Goal: Transaction & Acquisition: Purchase product/service

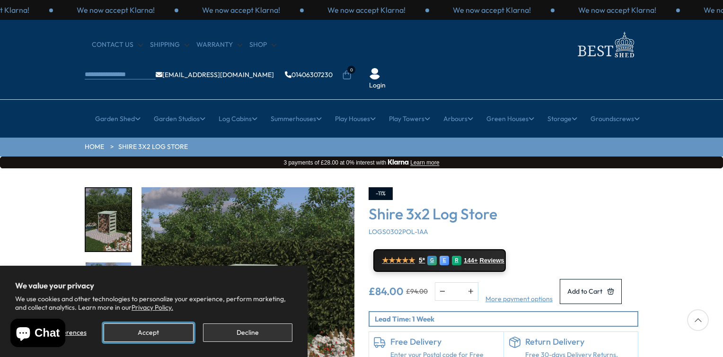
click at [144, 336] on button "Accept" at bounding box center [148, 332] width 89 height 18
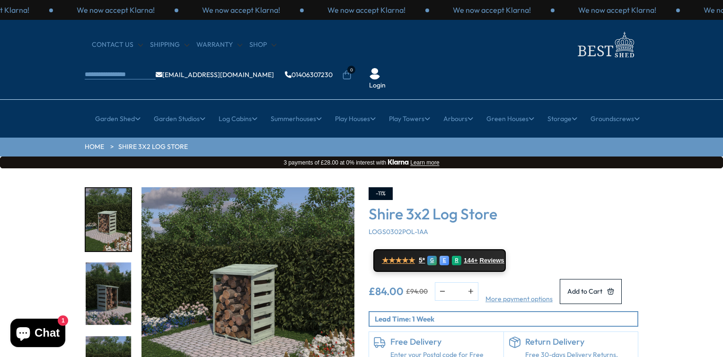
scroll to position [47, 0]
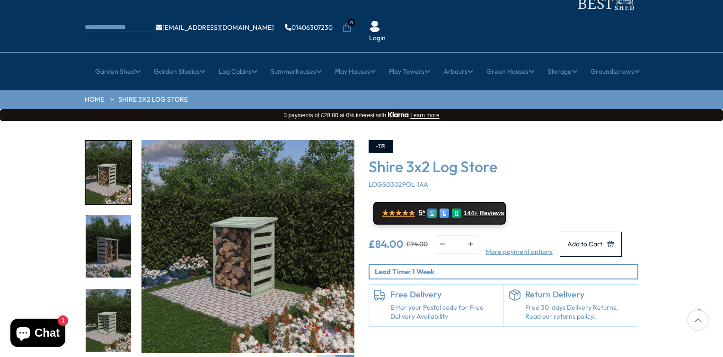
click at [101, 221] on img "2 / 9" at bounding box center [108, 246] width 45 height 63
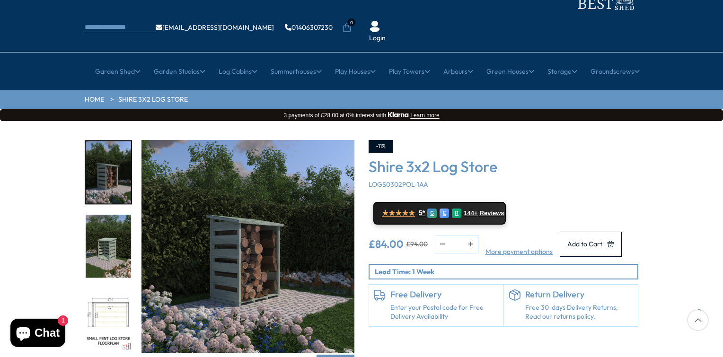
click at [107, 232] on img "3 / 9" at bounding box center [108, 246] width 45 height 63
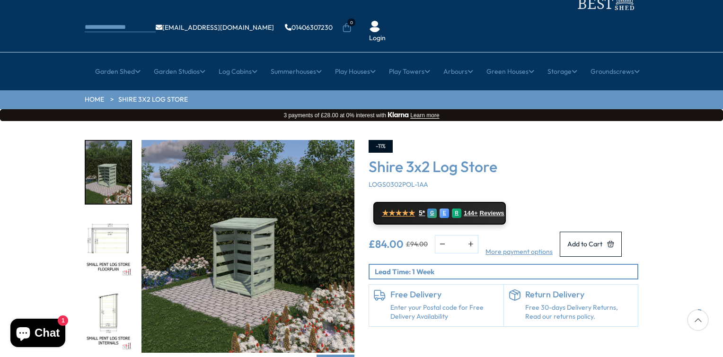
click at [105, 215] on img "4 / 9" at bounding box center [108, 246] width 45 height 63
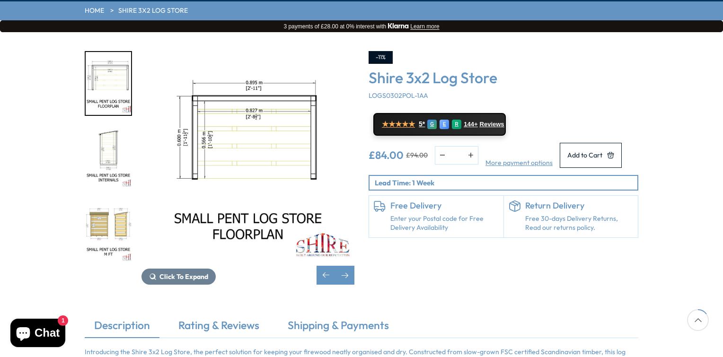
scroll to position [142, 0]
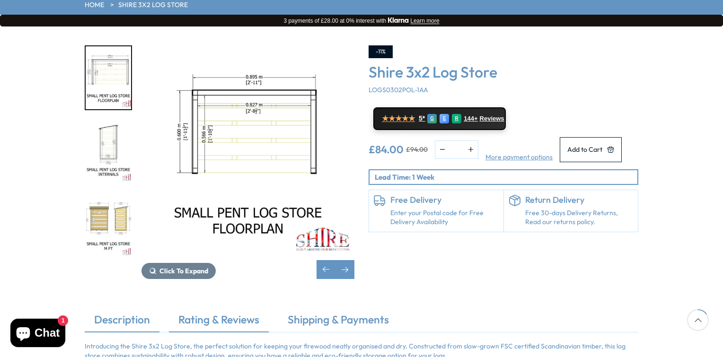
click at [205, 312] on link "Rating & Reviews" at bounding box center [219, 322] width 100 height 20
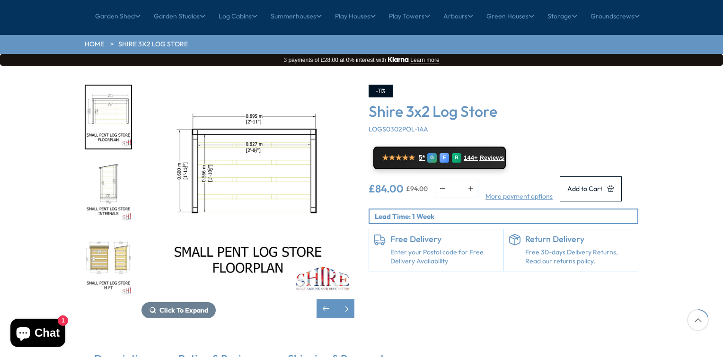
scroll to position [97, 0]
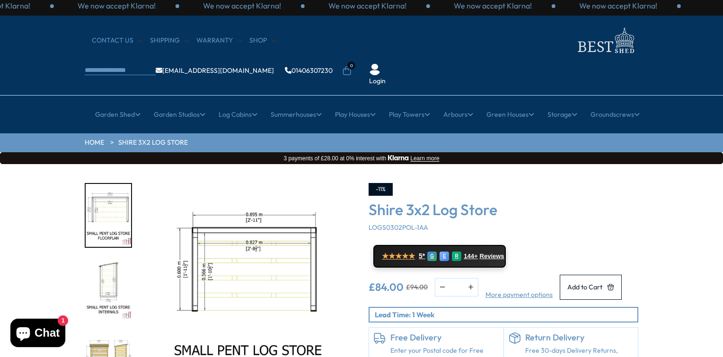
scroll to position [2, 0]
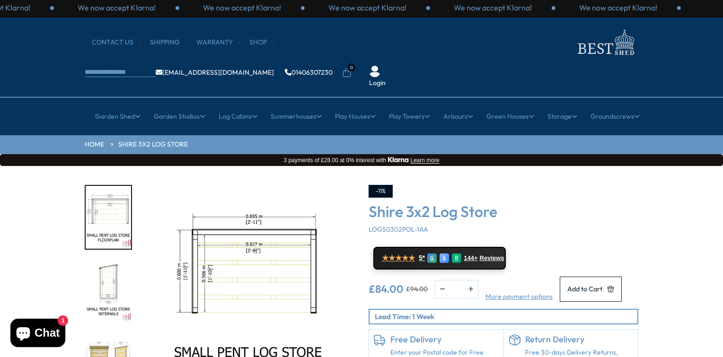
click at [243, 276] on img "4 / 9" at bounding box center [247, 291] width 213 height 213
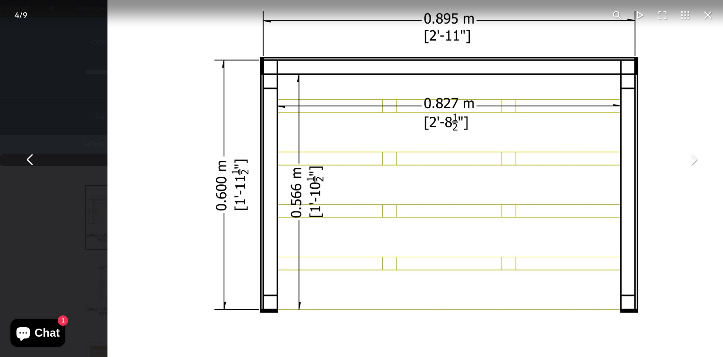
drag, startPoint x: 403, startPoint y: 93, endPoint x: 413, endPoint y: 190, distance: 97.0
click at [413, 190] on img "You can close this modal content with the ESC key" at bounding box center [429, 245] width 645 height 645
click at [30, 161] on button "You can close this modal content with the ESC key" at bounding box center [30, 159] width 23 height 23
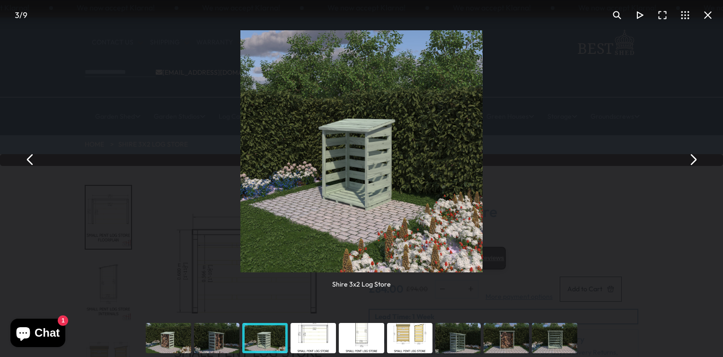
click at [696, 161] on button "You can close this modal content with the ESC key" at bounding box center [692, 159] width 23 height 23
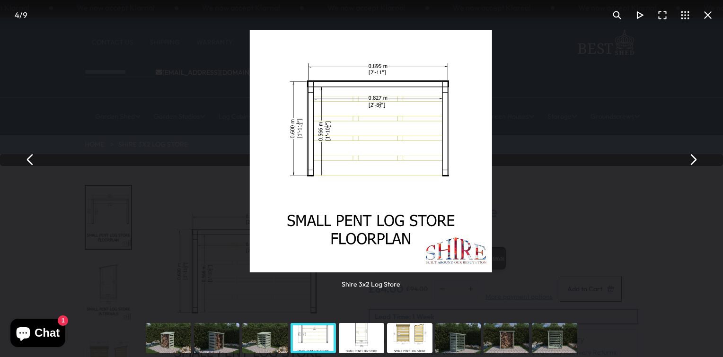
click at [696, 161] on button "You can close this modal content with the ESC key" at bounding box center [692, 159] width 23 height 23
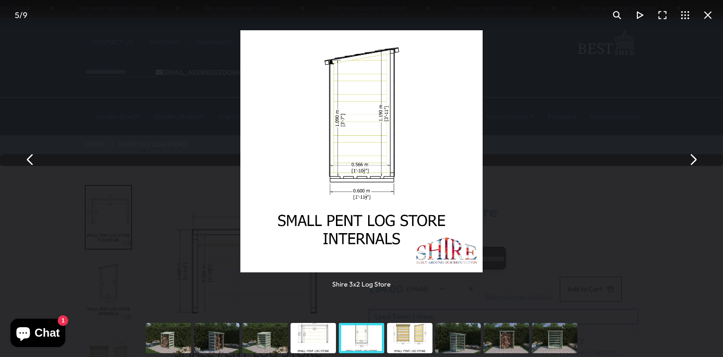
click at [696, 161] on button "You can close this modal content with the ESC key" at bounding box center [692, 159] width 23 height 23
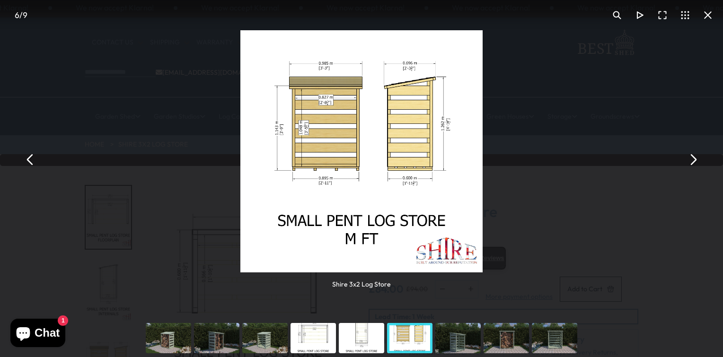
click at [696, 161] on button "You can close this modal content with the ESC key" at bounding box center [692, 159] width 23 height 23
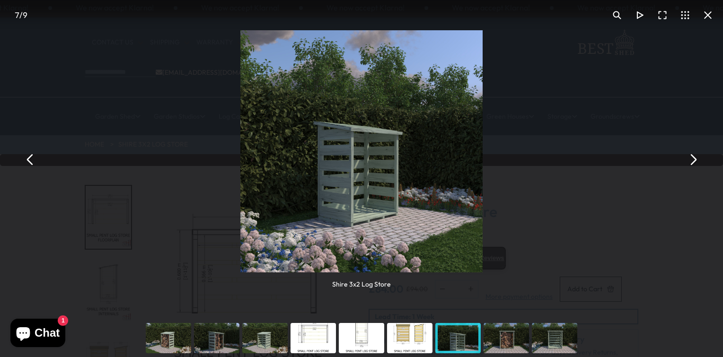
click at [696, 161] on button "You can close this modal content with the ESC key" at bounding box center [692, 159] width 23 height 23
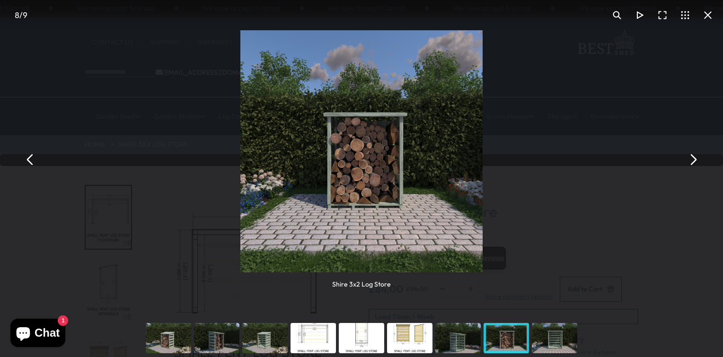
click at [696, 161] on button "You can close this modal content with the ESC key" at bounding box center [692, 159] width 23 height 23
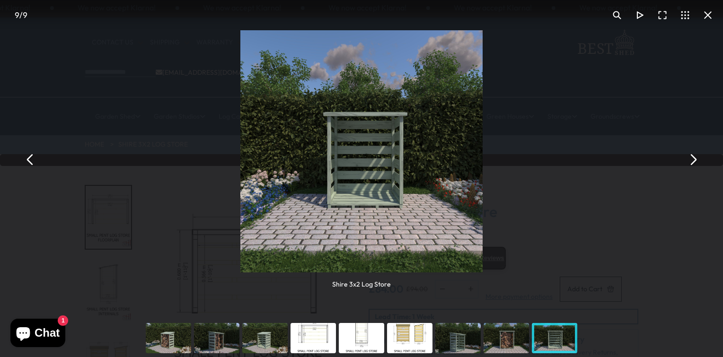
click at [697, 160] on button "You can close this modal content with the ESC key" at bounding box center [692, 159] width 23 height 23
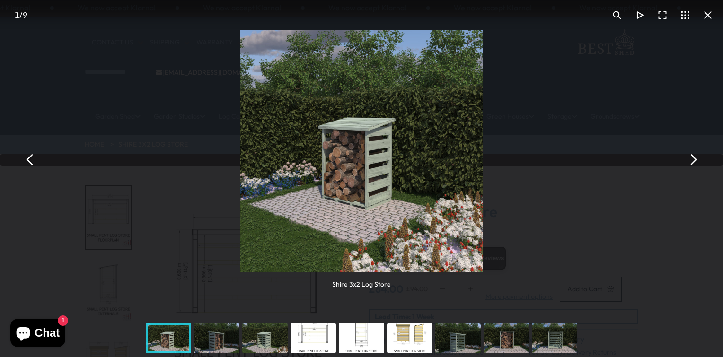
click at [697, 160] on button "You can close this modal content with the ESC key" at bounding box center [692, 159] width 23 height 23
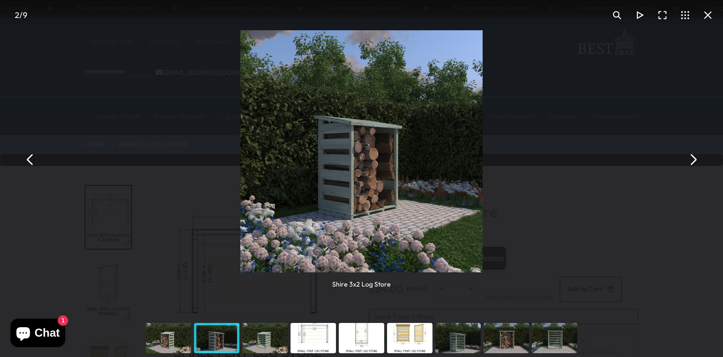
click at [713, 16] on button "You can close this modal content with the ESC key" at bounding box center [707, 15] width 23 height 23
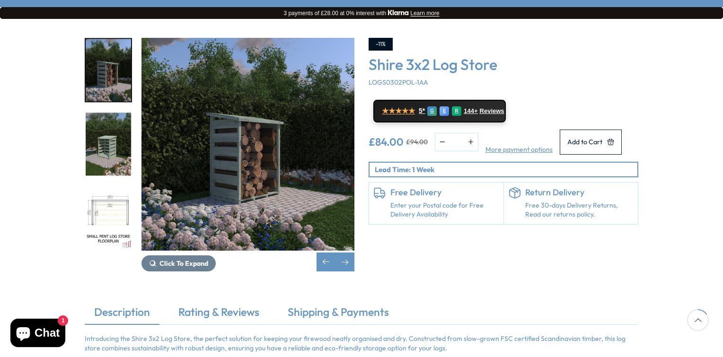
scroll to position [144, 0]
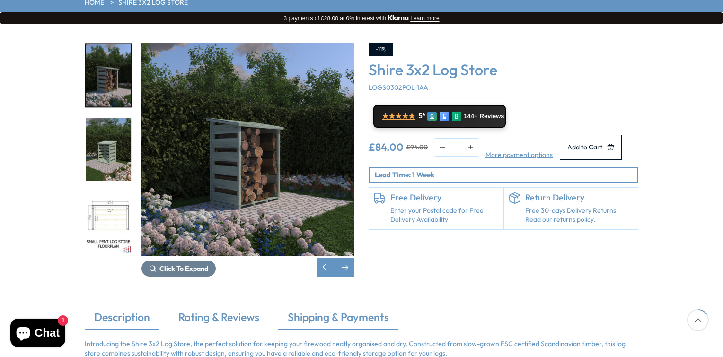
click at [355, 310] on link "Shipping & Payments" at bounding box center [338, 320] width 120 height 20
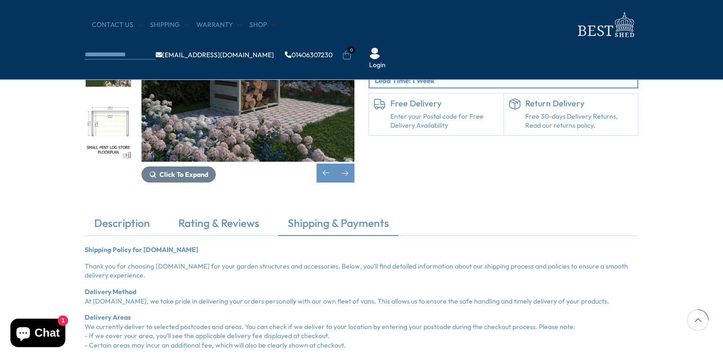
scroll to position [142, 0]
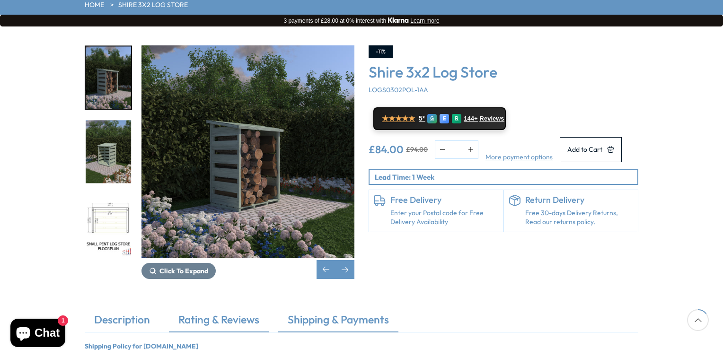
click at [240, 312] on link "Rating & Reviews" at bounding box center [219, 322] width 100 height 20
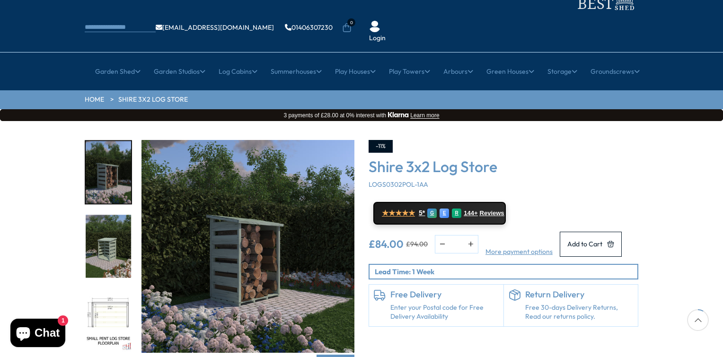
scroll to position [2, 0]
